Goal: Book appointment/travel/reservation

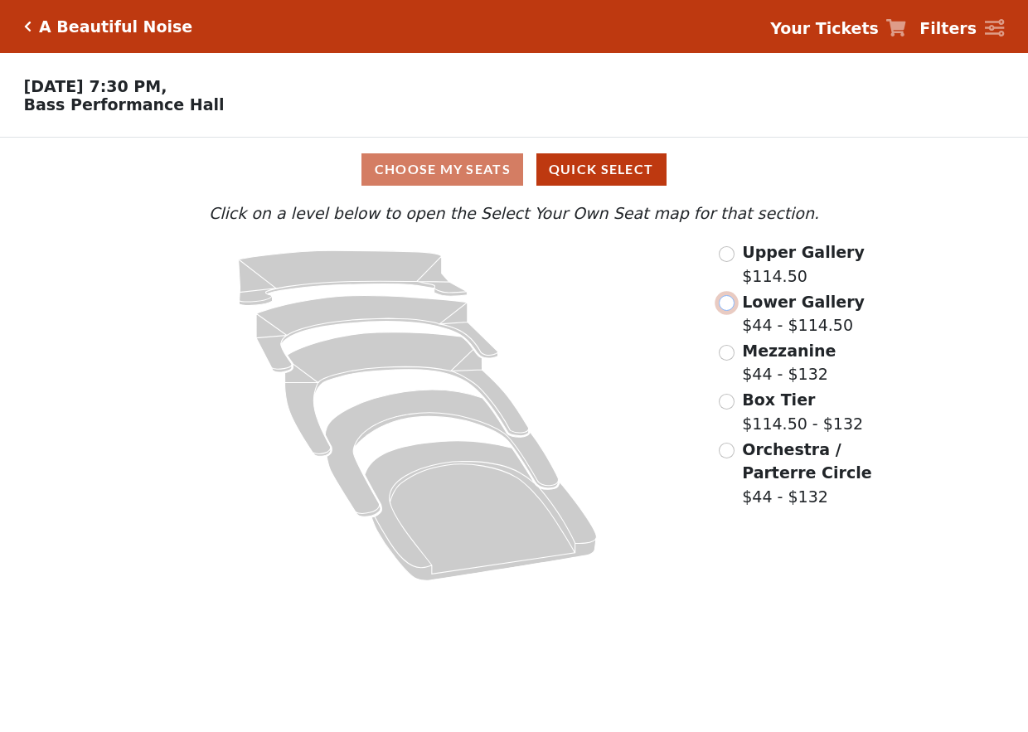
click at [728, 307] on input "radio" at bounding box center [727, 303] width 16 height 16
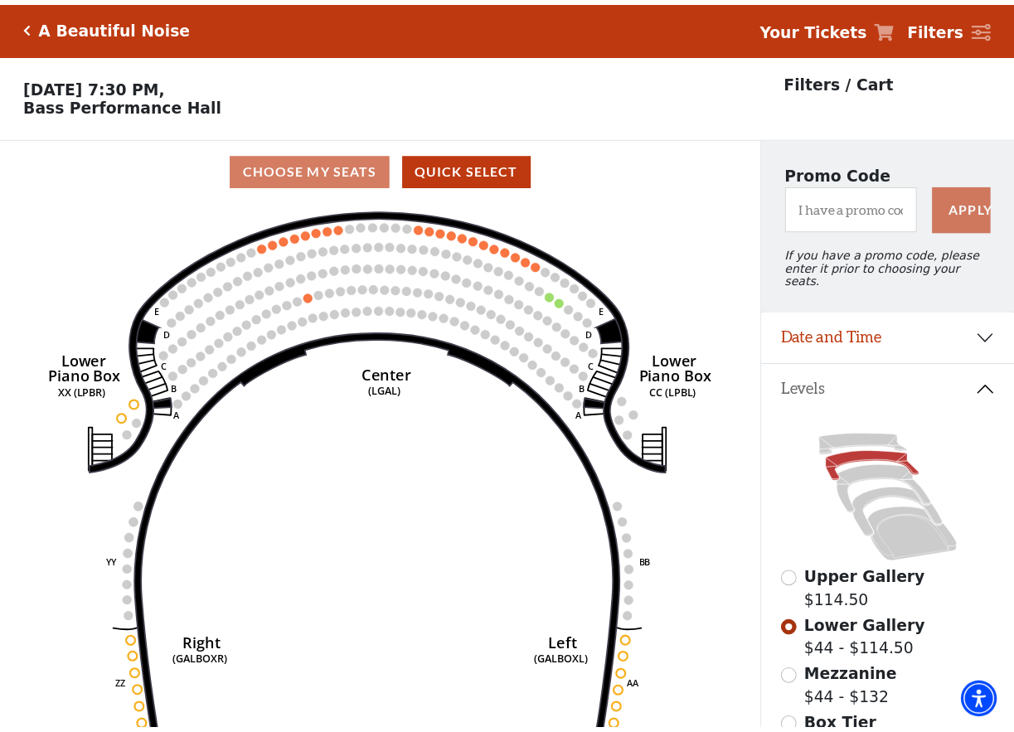
scroll to position [76, 0]
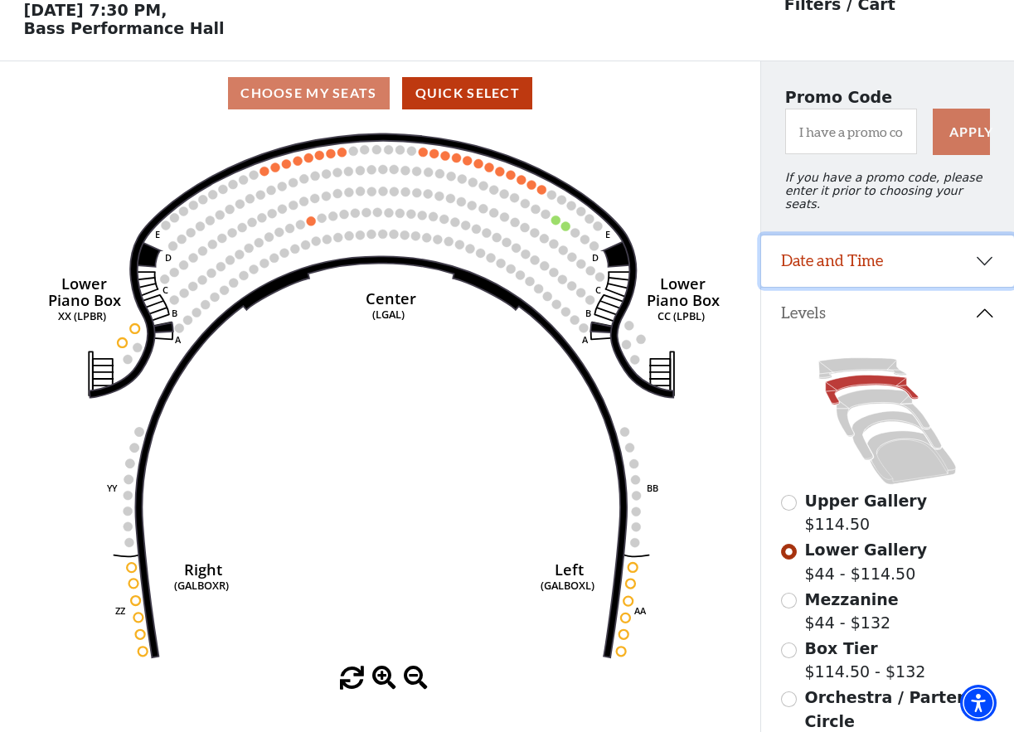
click at [985, 259] on button "Date and Time" at bounding box center [887, 261] width 253 height 51
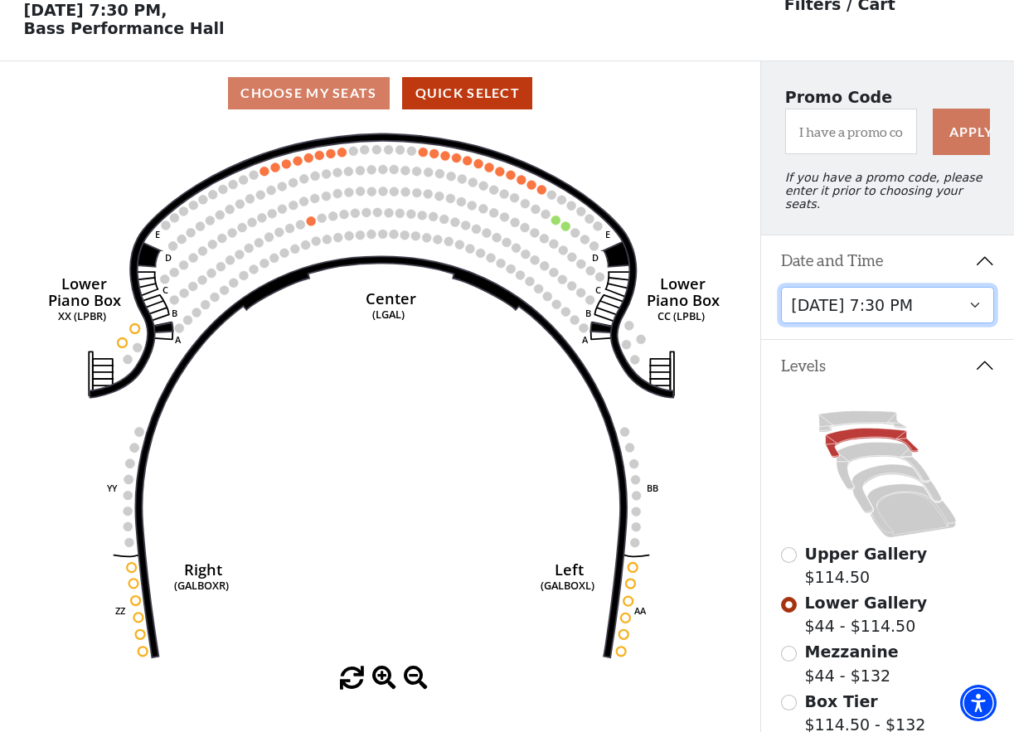
click at [952, 305] on select "[DATE] 7:30 PM [DATE] 7:30 PM [DATE] 7:30 PM [DATE] 7:30 PM [DATE] 1:30 PM [DAT…" at bounding box center [887, 305] width 213 height 37
click at [781, 287] on select "[DATE] 7:30 PM [DATE] 7:30 PM [DATE] 7:30 PM [DATE] 7:30 PM [DATE] 1:30 PM [DAT…" at bounding box center [887, 305] width 213 height 37
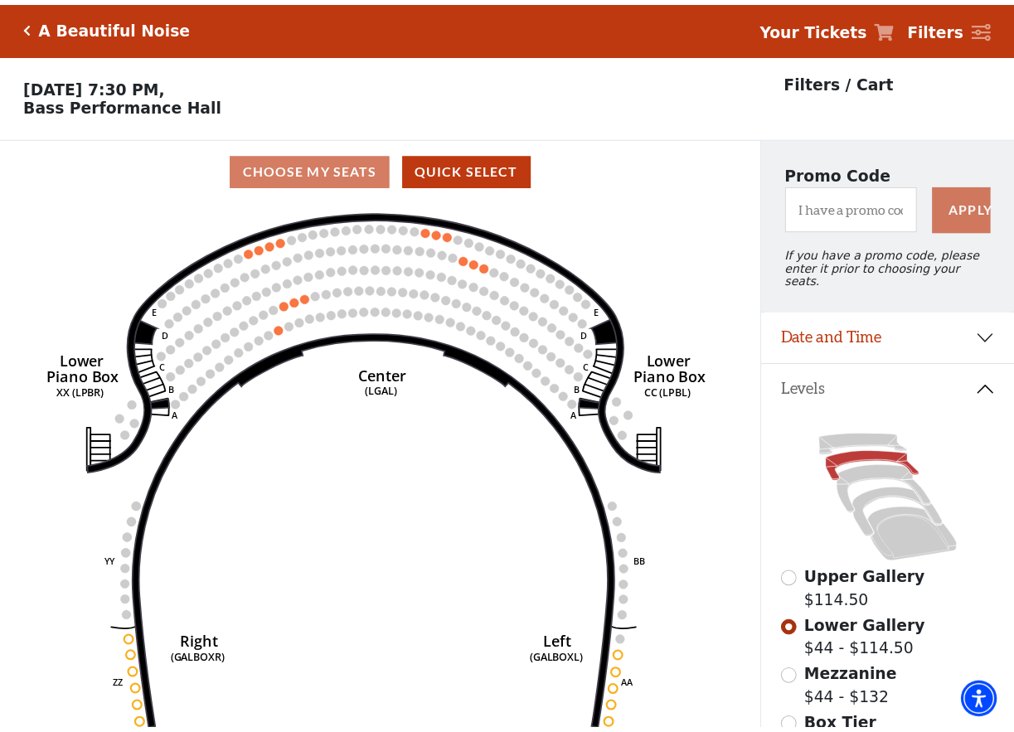
scroll to position [76, 0]
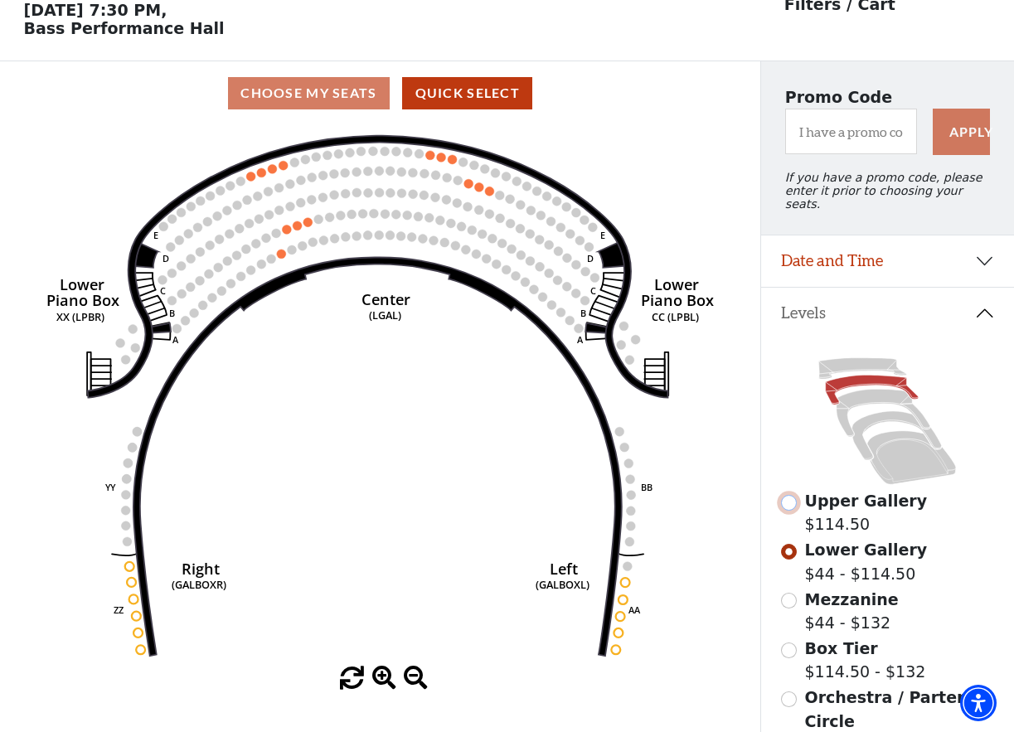
click at [790, 503] on input "Upper Gallery$114.50\a" at bounding box center [789, 503] width 16 height 16
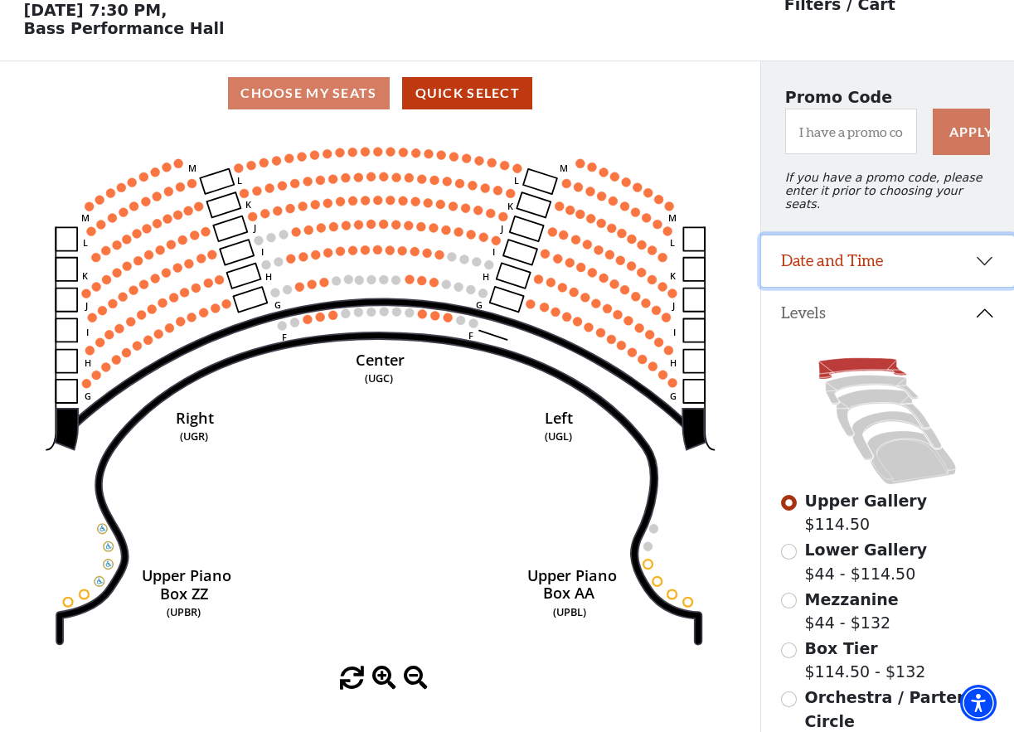
click at [977, 259] on button "Date and Time" at bounding box center [887, 261] width 253 height 51
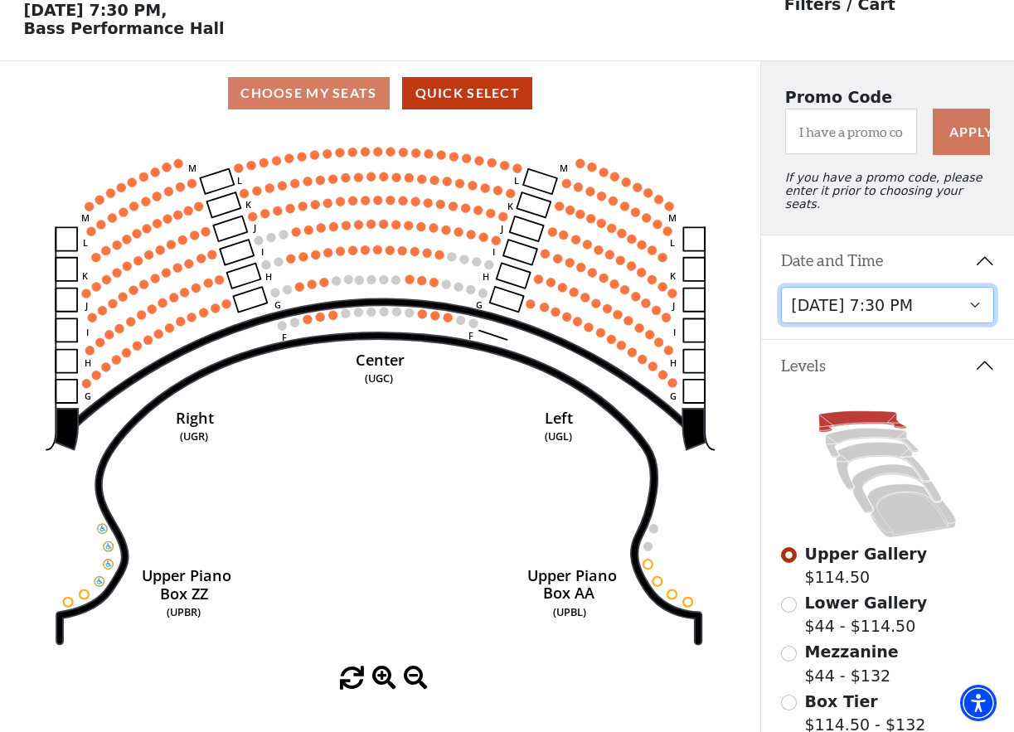
click at [950, 306] on select "[DATE] 7:30 PM [DATE] 7:30 PM [DATE] 7:30 PM [DATE] 7:30 PM [DATE] 1:30 PM [DAT…" at bounding box center [887, 305] width 213 height 37
click at [781, 287] on select "[DATE] 7:30 PM [DATE] 7:30 PM [DATE] 7:30 PM [DATE] 7:30 PM [DATE] 1:30 PM [DAT…" at bounding box center [887, 305] width 213 height 37
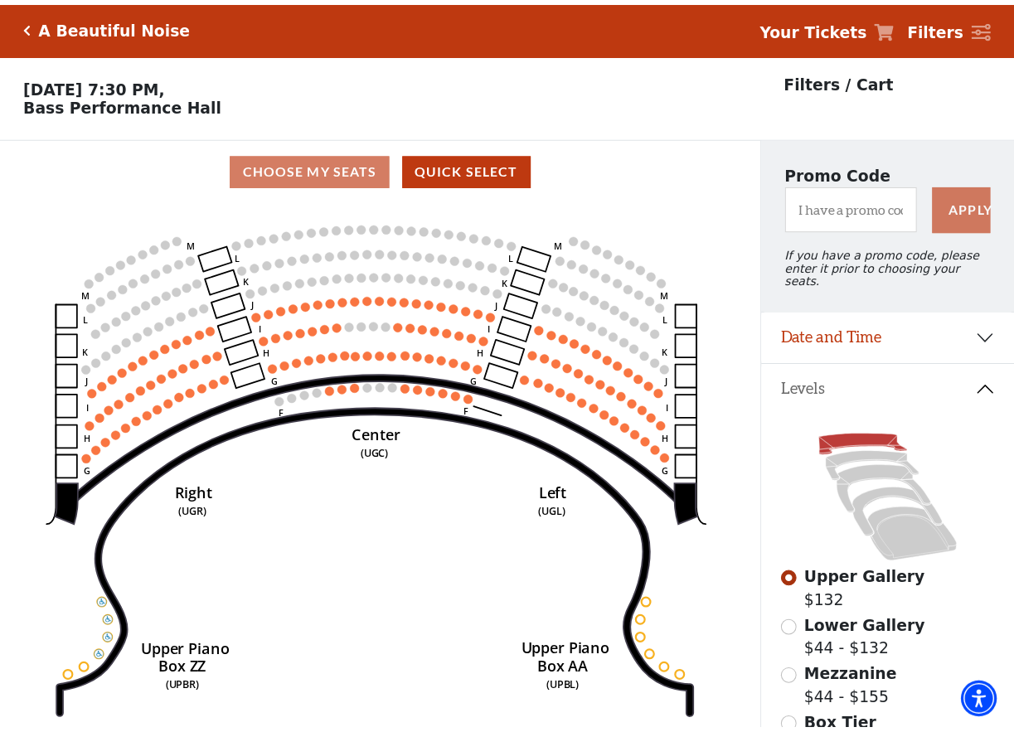
scroll to position [76, 0]
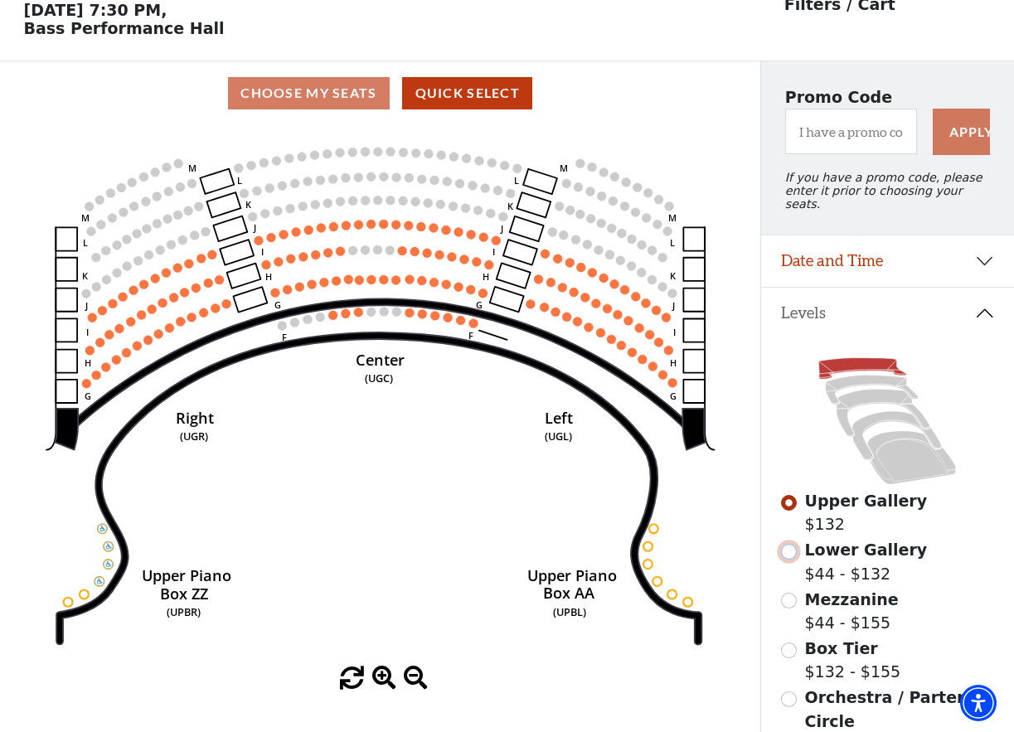
click at [787, 553] on input "Lower Gallery$44 - $132\a" at bounding box center [789, 552] width 16 height 16
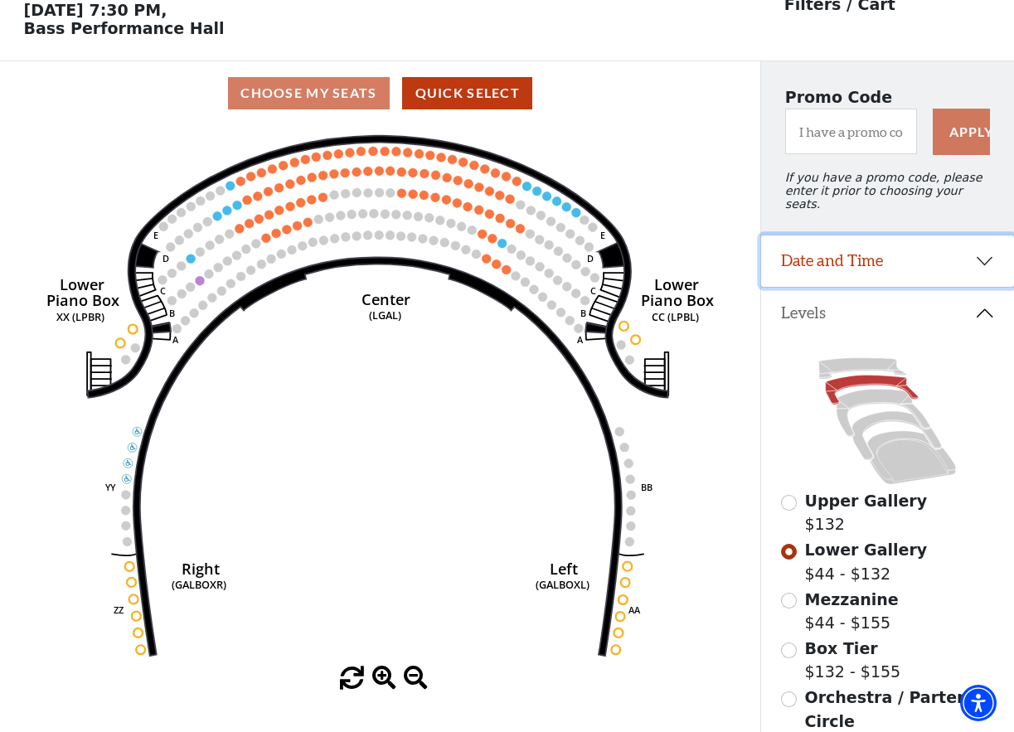
click at [984, 267] on button "Date and Time" at bounding box center [887, 261] width 253 height 51
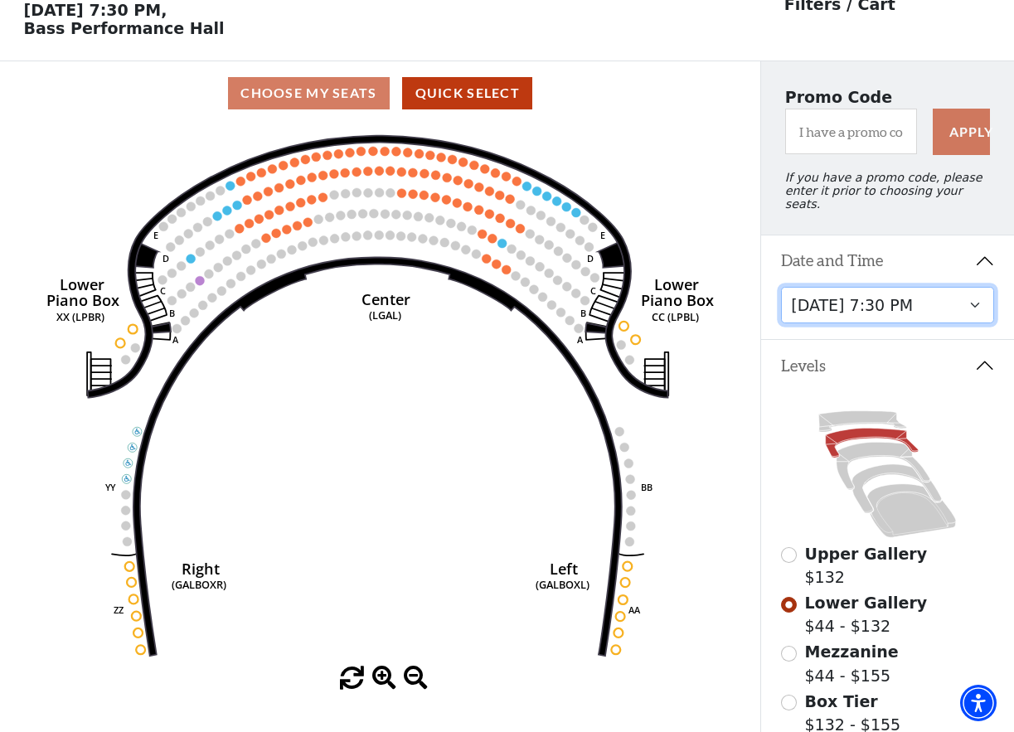
click at [965, 299] on select "[DATE] 7:30 PM [DATE] 7:30 PM [DATE] 7:30 PM [DATE] 7:30 PM [DATE] 1:30 PM [DAT…" at bounding box center [887, 305] width 213 height 37
click at [781, 287] on select "[DATE] 7:30 PM [DATE] 7:30 PM [DATE] 7:30 PM [DATE] 7:30 PM [DATE] 1:30 PM [DAT…" at bounding box center [887, 305] width 213 height 37
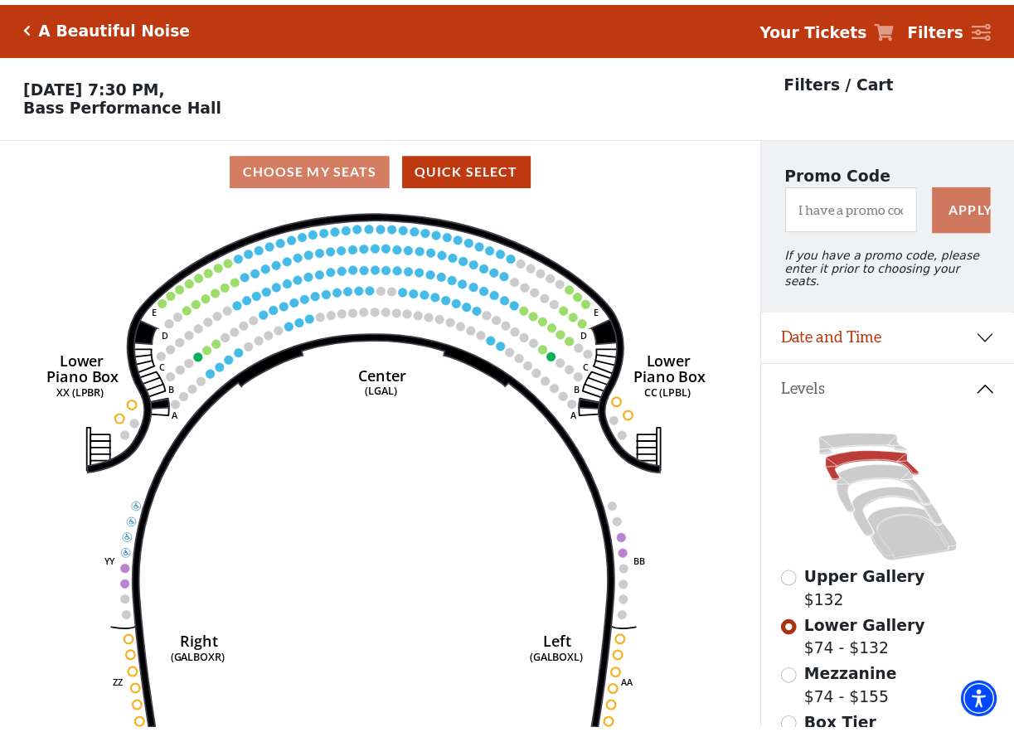
scroll to position [76, 0]
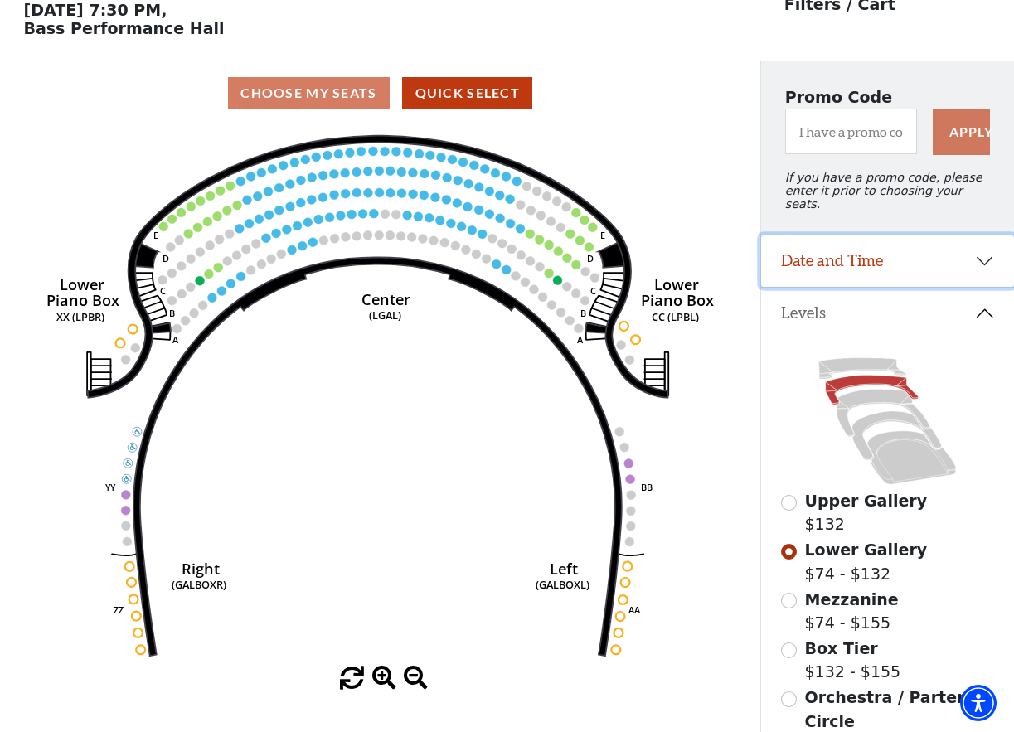
click at [983, 260] on button "Date and Time" at bounding box center [887, 261] width 253 height 51
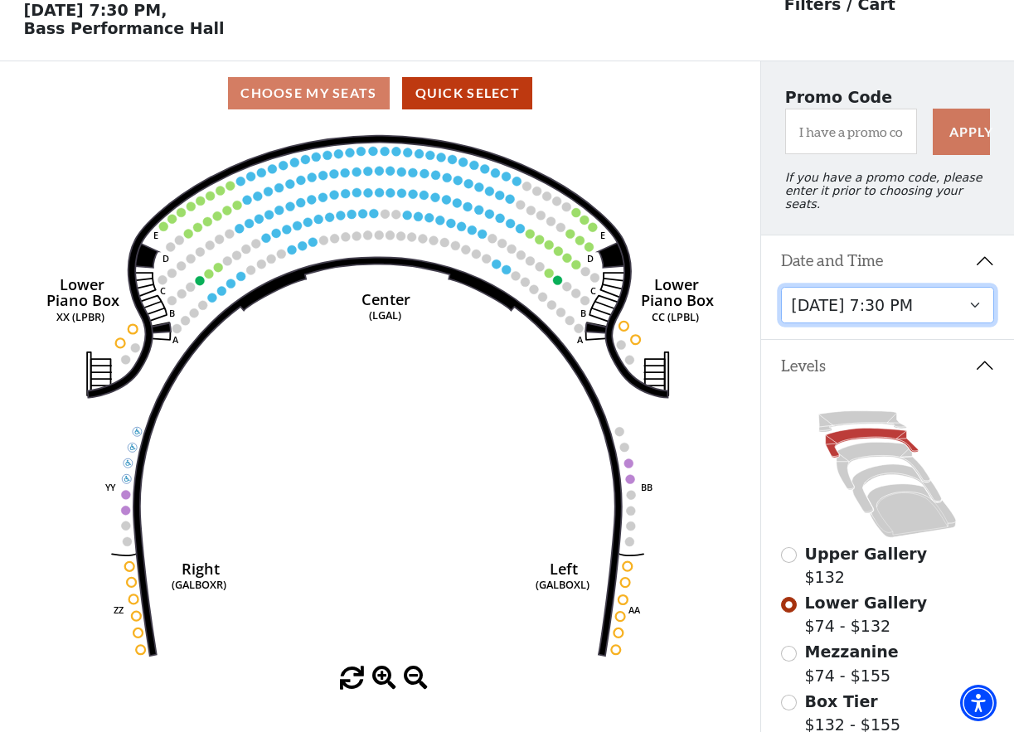
click at [956, 310] on select "[DATE] 7:30 PM [DATE] 7:30 PM [DATE] 7:30 PM [DATE] 7:30 PM [DATE] 1:30 PM [DAT…" at bounding box center [887, 305] width 213 height 37
click at [781, 287] on select "[DATE] 7:30 PM [DATE] 7:30 PM [DATE] 7:30 PM [DATE] 7:30 PM [DATE] 1:30 PM [DAT…" at bounding box center [887, 305] width 213 height 37
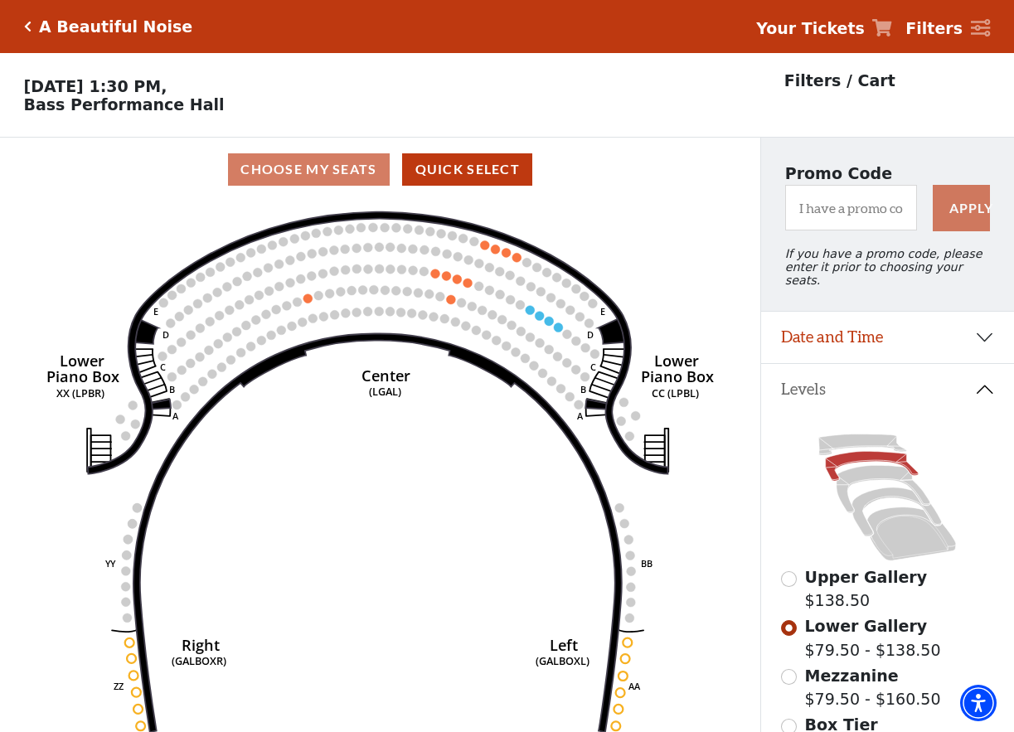
scroll to position [76, 0]
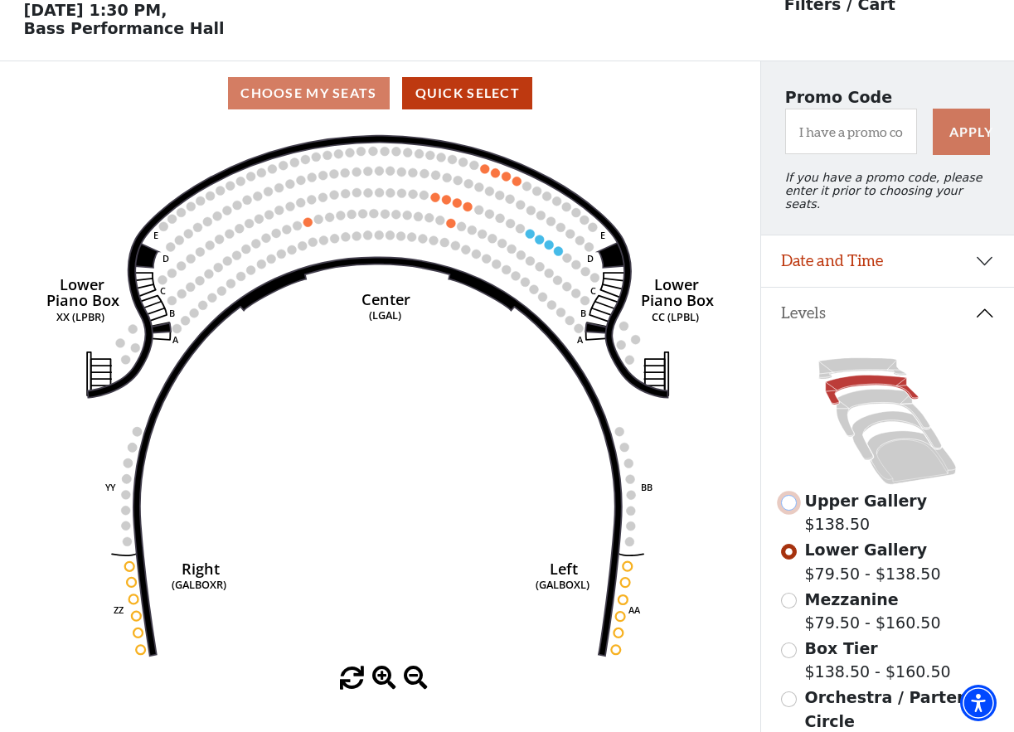
click at [789, 500] on input "Upper Gallery$138.50\a" at bounding box center [789, 503] width 16 height 16
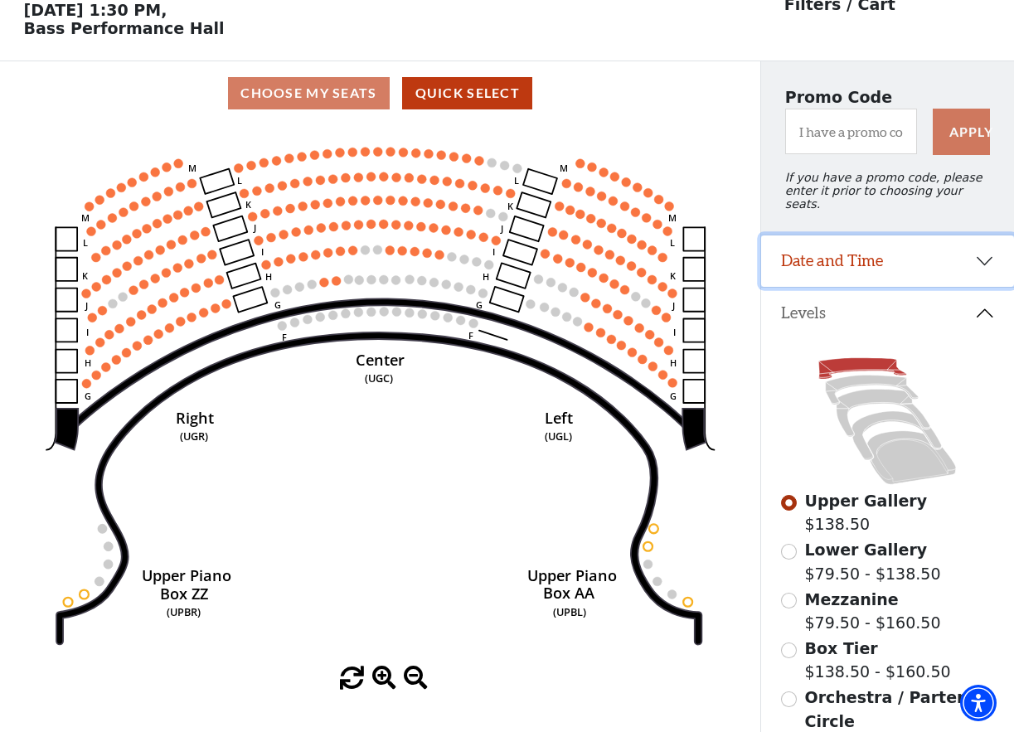
click at [984, 258] on button "Date and Time" at bounding box center [887, 261] width 253 height 51
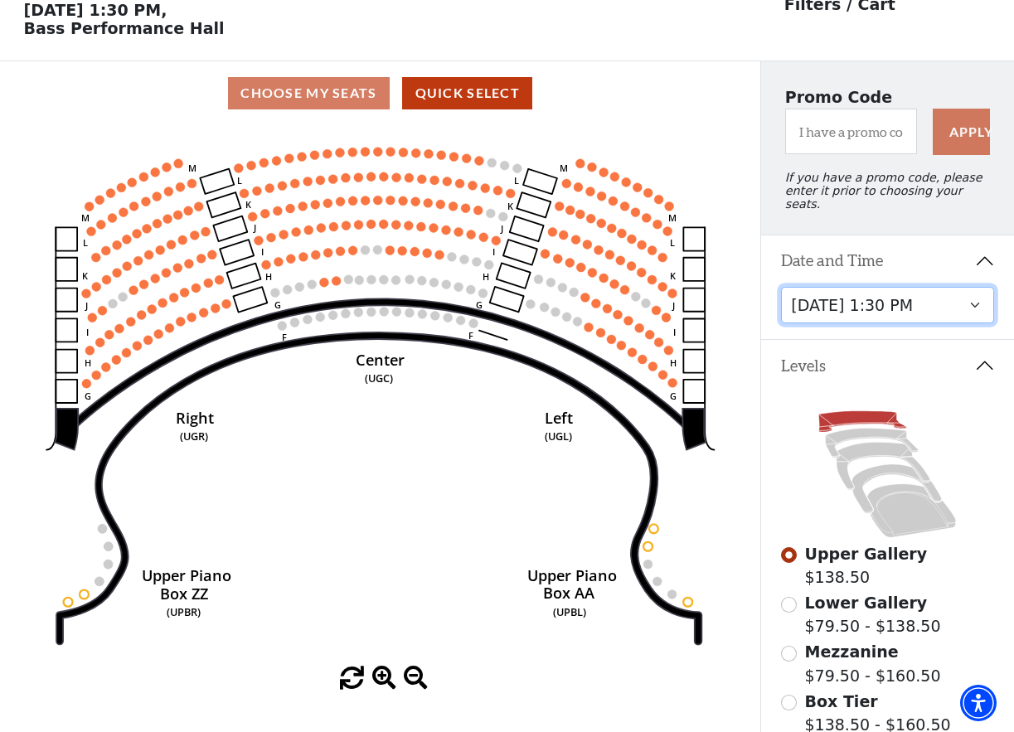
click at [911, 301] on select "[DATE] 7:30 PM [DATE] 7:30 PM [DATE] 7:30 PM [DATE] 7:30 PM [DATE] 1:30 PM [DAT…" at bounding box center [887, 305] width 213 height 37
click at [781, 287] on select "[DATE] 7:30 PM [DATE] 7:30 PM [DATE] 7:30 PM [DATE] 7:30 PM [DATE] 1:30 PM [DAT…" at bounding box center [887, 305] width 213 height 37
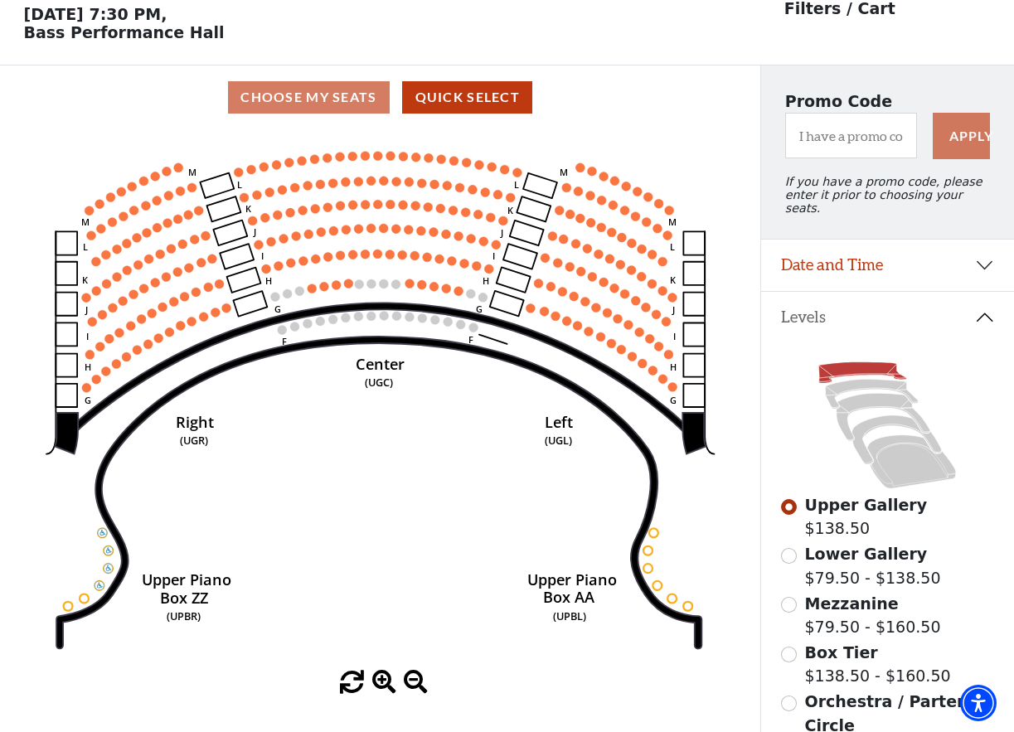
scroll to position [76, 0]
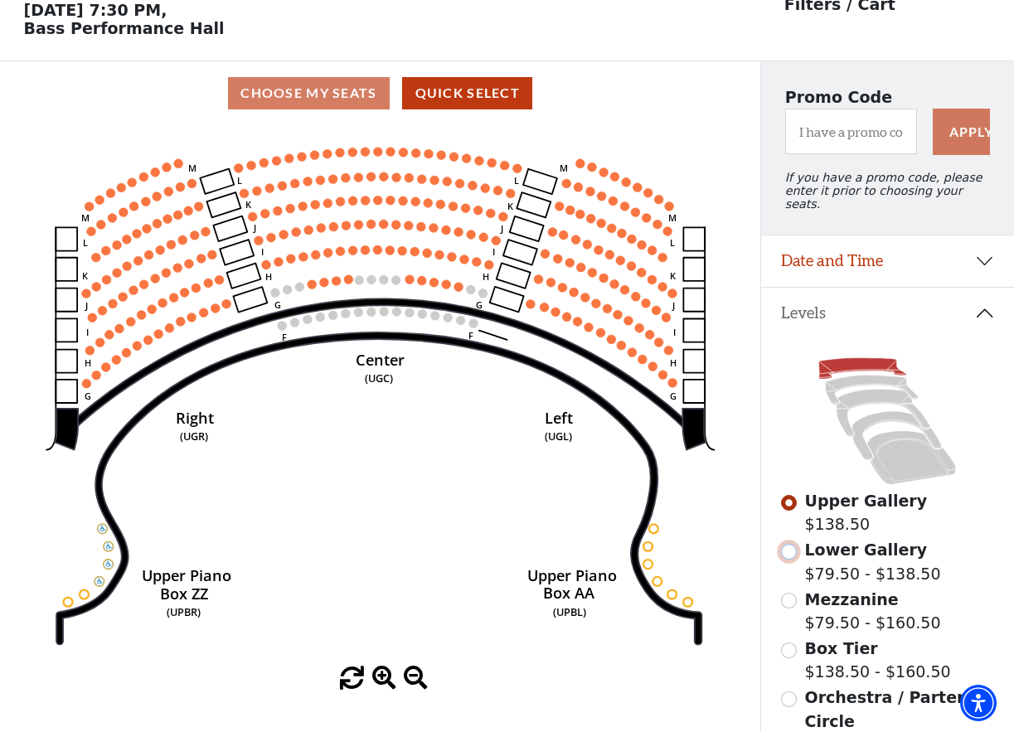
click at [789, 552] on input "Lower Gallery$79.50 - $138.50\a" at bounding box center [789, 552] width 16 height 16
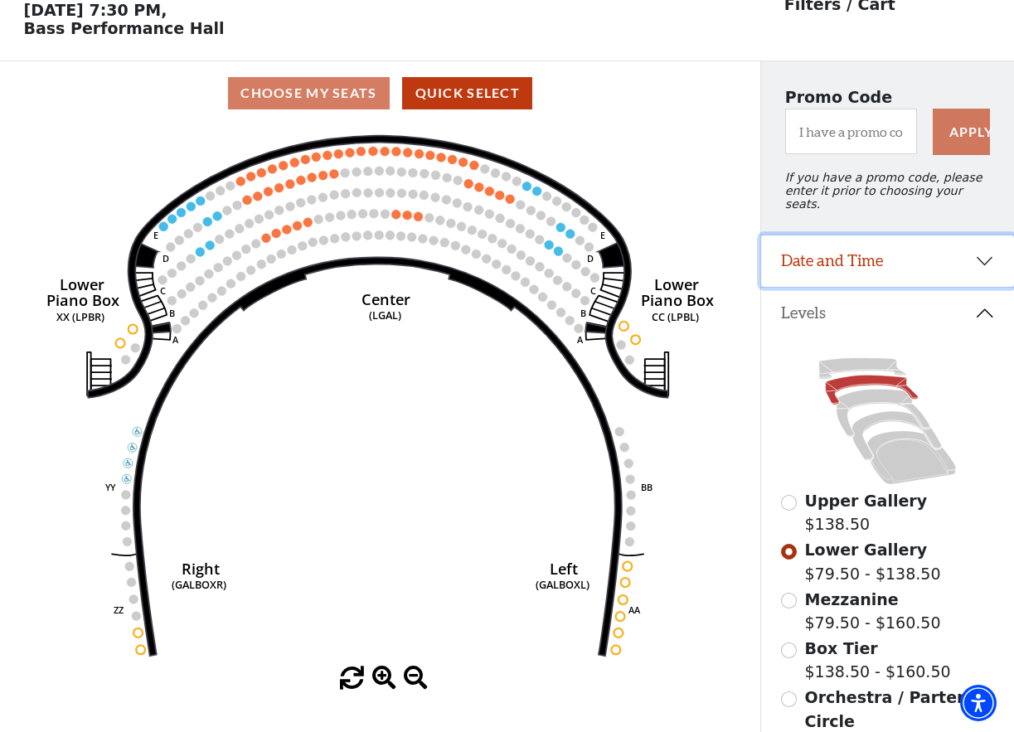
click at [994, 255] on button "Date and Time" at bounding box center [887, 261] width 253 height 51
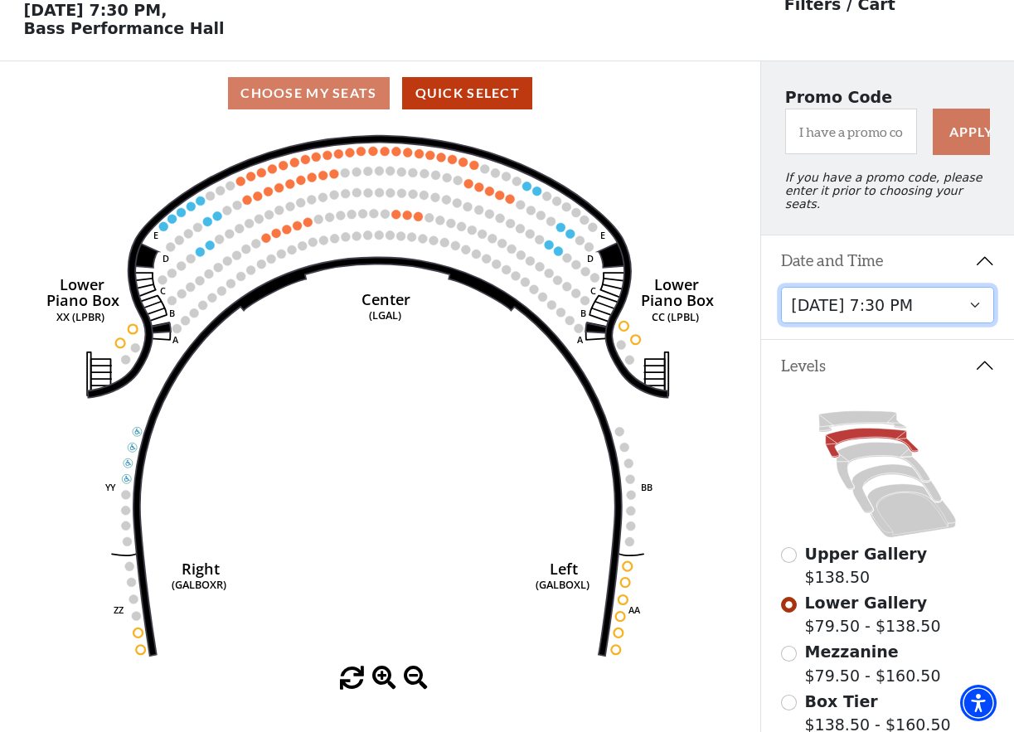
click at [974, 307] on select "[DATE] 7:30 PM [DATE] 7:30 PM [DATE] 7:30 PM [DATE] 7:30 PM [DATE] 1:30 PM [DAT…" at bounding box center [887, 305] width 213 height 37
click at [781, 287] on select "[DATE] 7:30 PM [DATE] 7:30 PM [DATE] 7:30 PM [DATE] 7:30 PM [DATE] 1:30 PM [DAT…" at bounding box center [887, 305] width 213 height 37
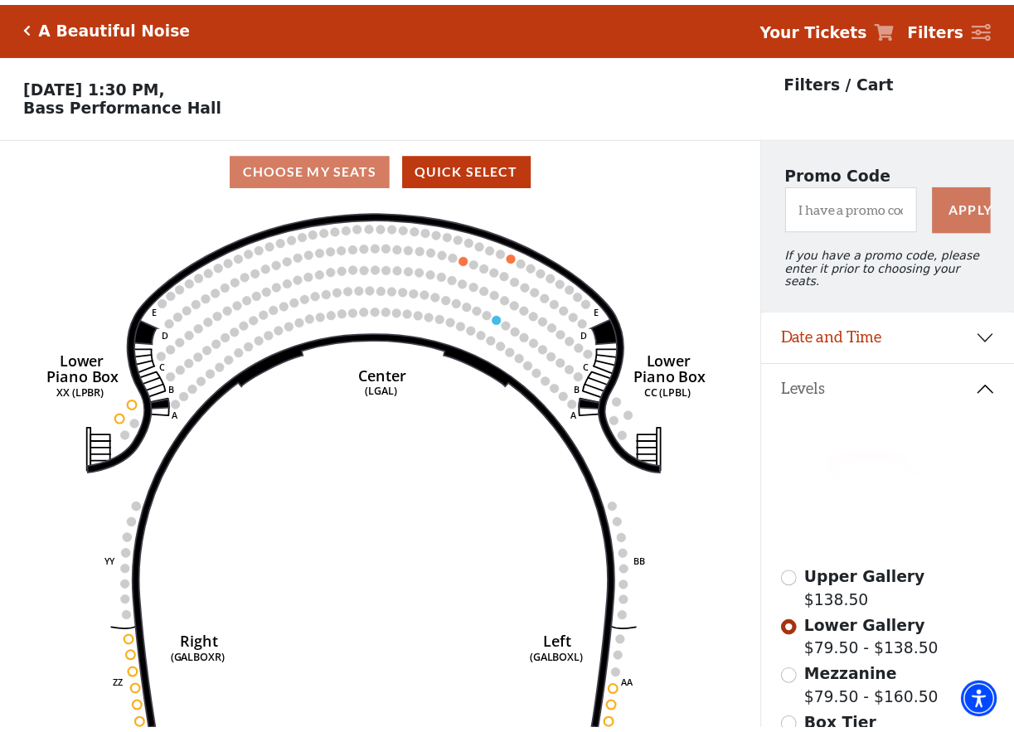
scroll to position [76, 0]
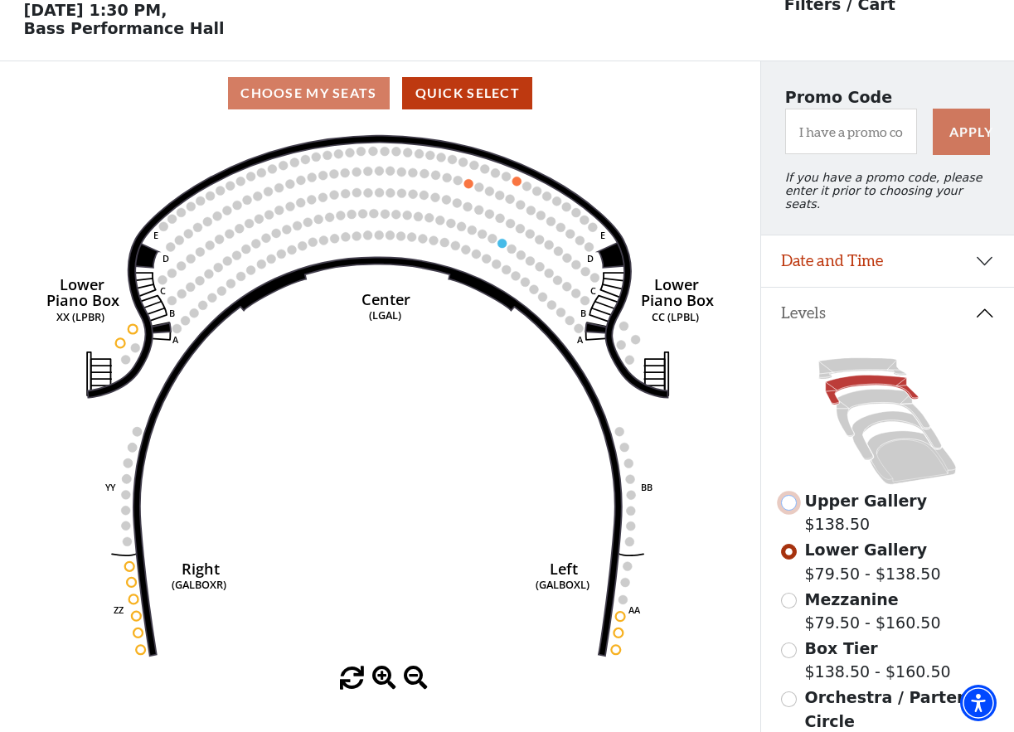
click at [790, 500] on input "Upper Gallery$138.50\a" at bounding box center [789, 503] width 16 height 16
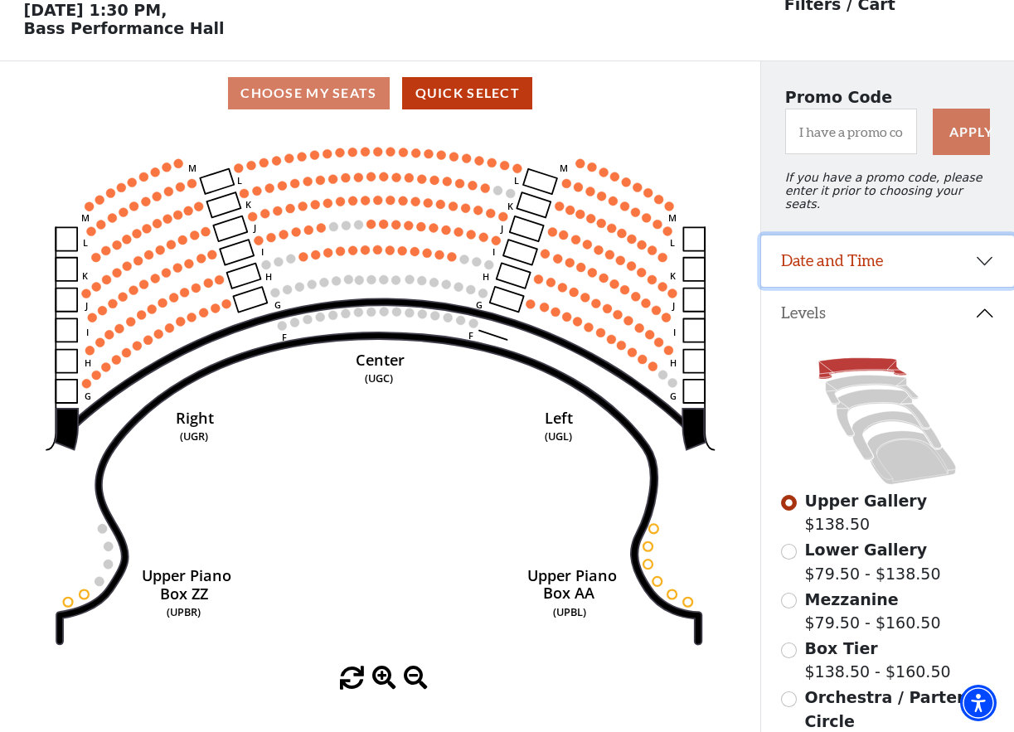
click at [893, 265] on button "Date and Time" at bounding box center [887, 261] width 253 height 51
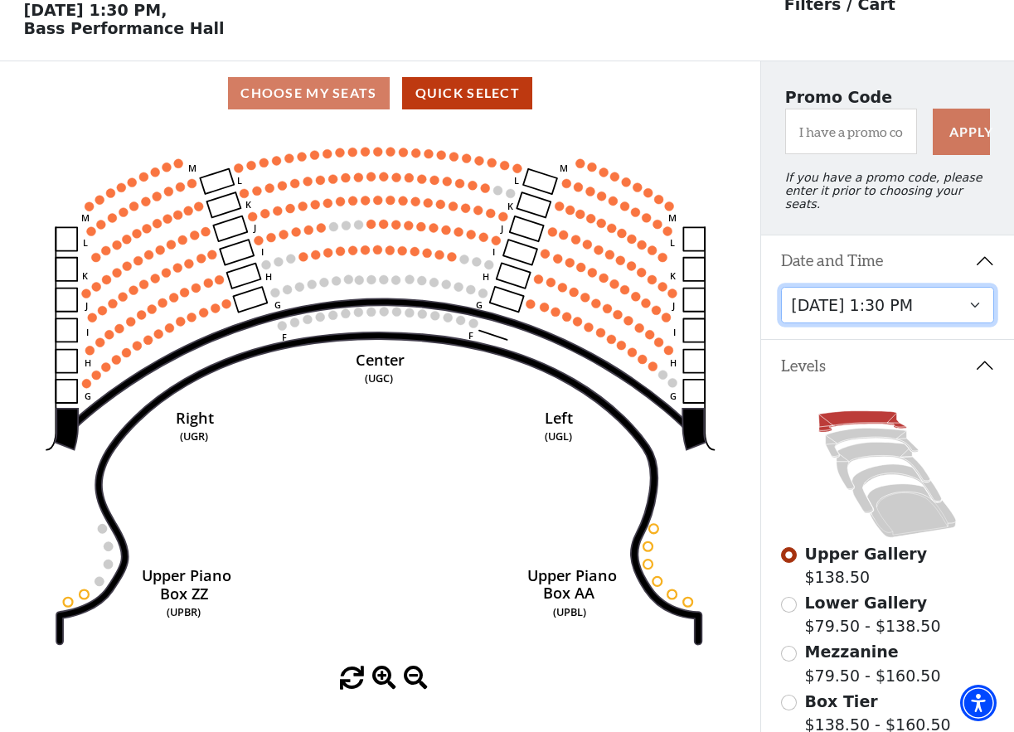
click at [922, 304] on select "[DATE] 7:30 PM [DATE] 7:30 PM [DATE] 7:30 PM [DATE] 7:30 PM [DATE] 1:30 PM [DAT…" at bounding box center [887, 305] width 213 height 37
click at [781, 287] on select "[DATE] 7:30 PM [DATE] 7:30 PM [DATE] 7:30 PM [DATE] 7:30 PM [DATE] 1:30 PM [DAT…" at bounding box center [887, 305] width 213 height 37
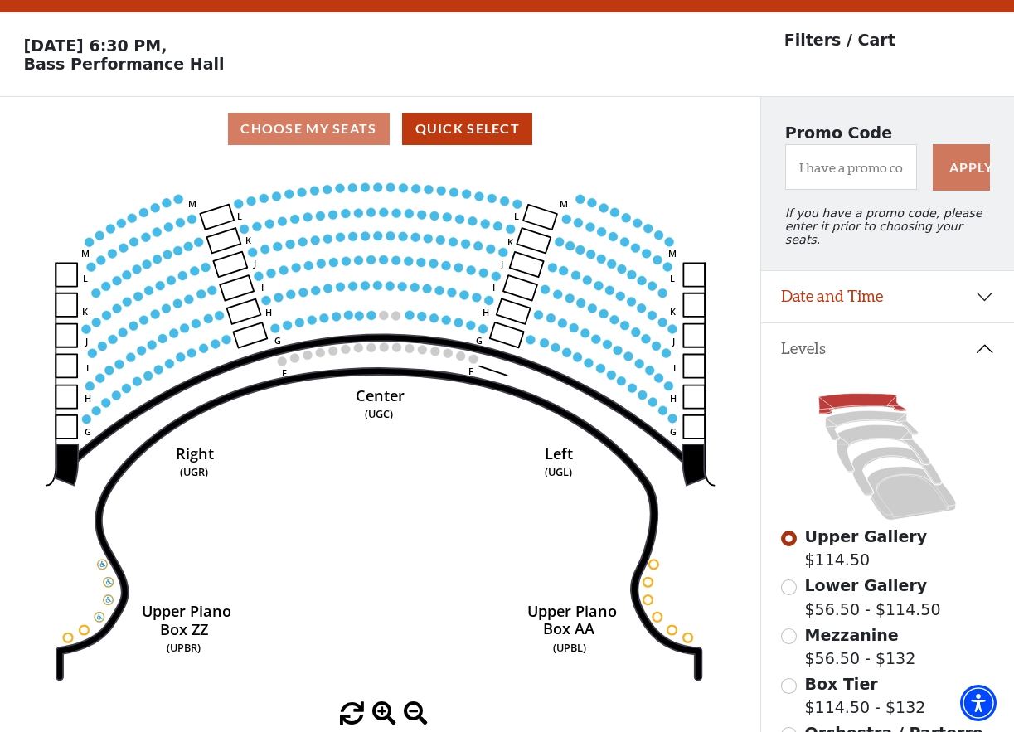
scroll to position [76, 0]
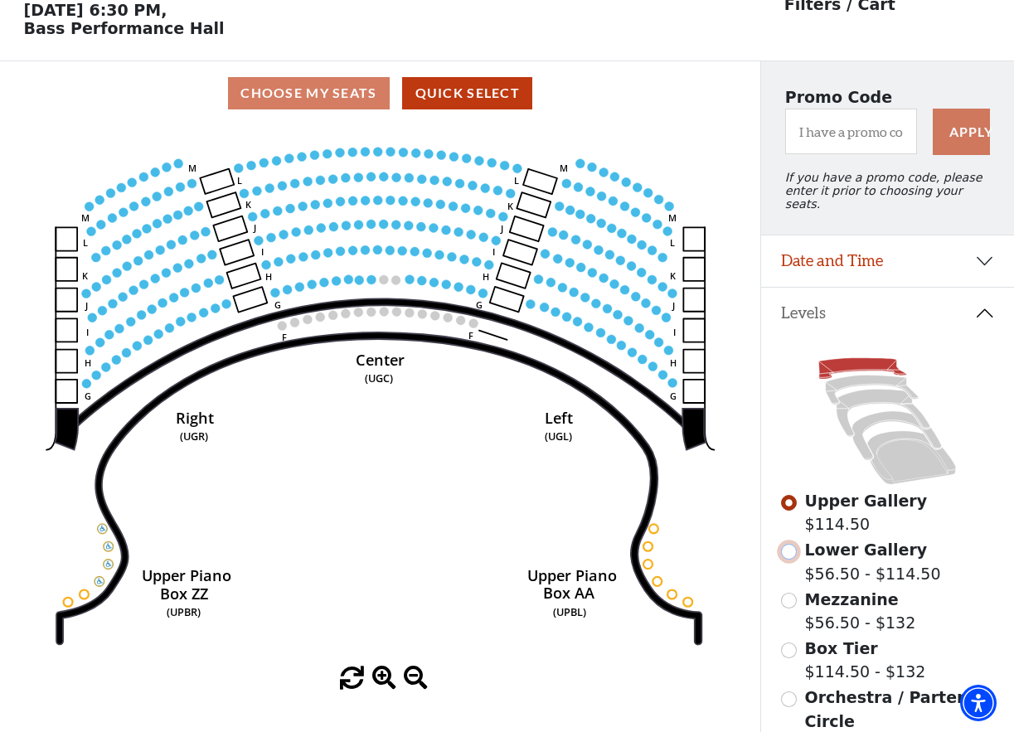
click at [794, 551] on input "Lower Gallery$56.50 - $114.50\a" at bounding box center [789, 552] width 16 height 16
